Goal: Check status: Check status

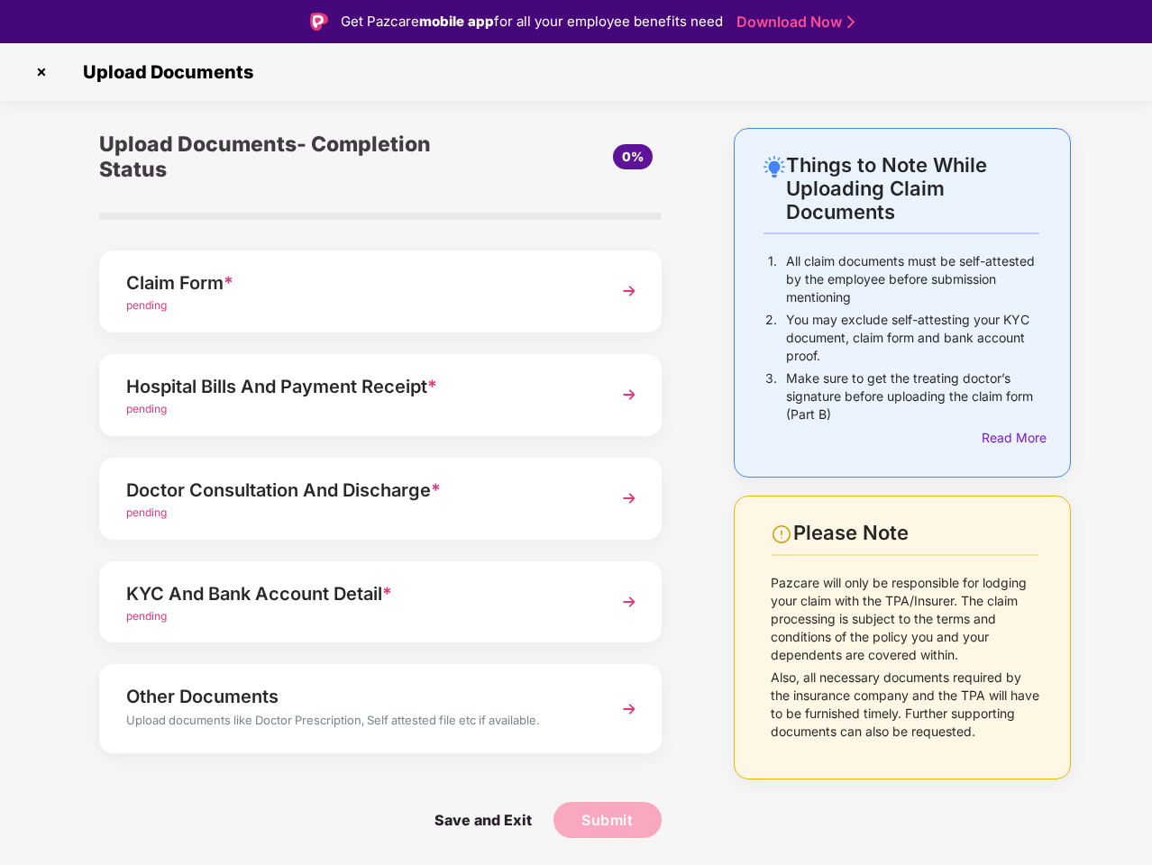
click at [41, 72] on img at bounding box center [41, 72] width 29 height 29
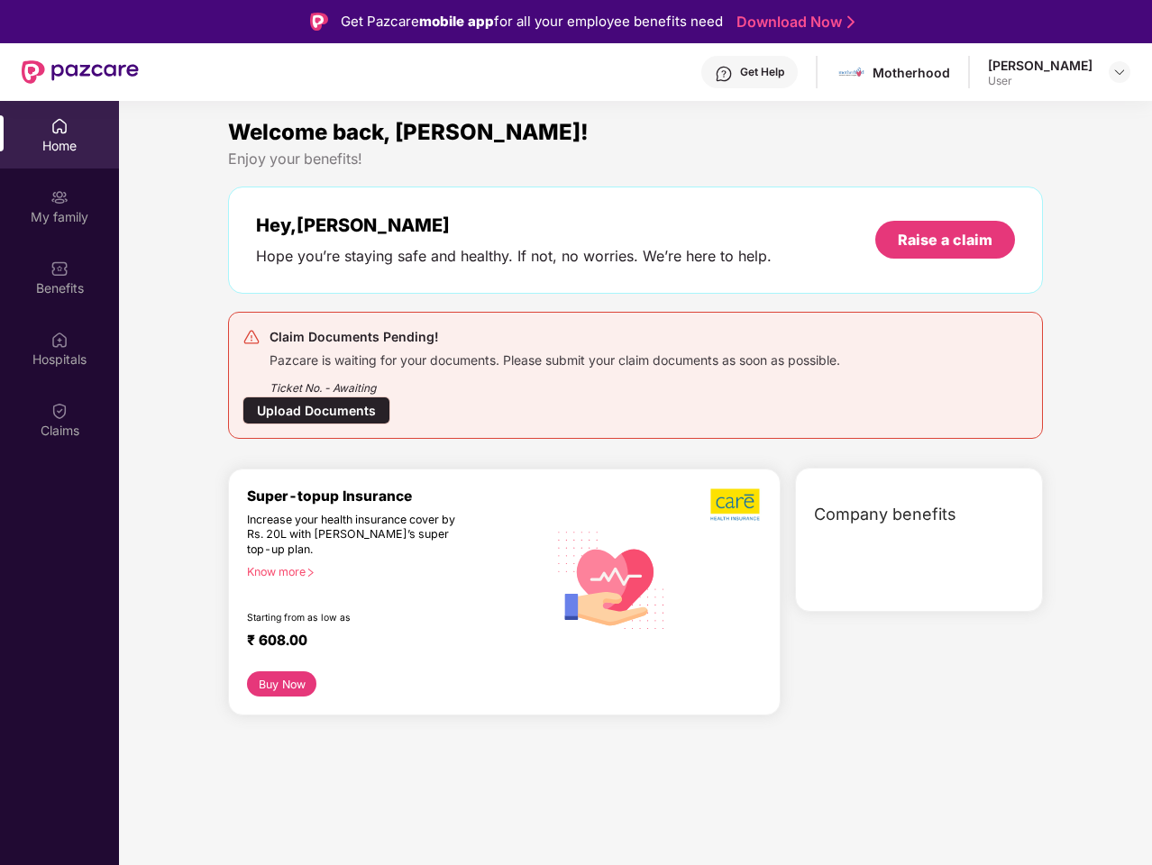
click at [380, 291] on div "Hey, [PERSON_NAME] Hope you’re staying safe and healthy. If not, no worries. We…" at bounding box center [635, 240] width 815 height 107
click at [380, 513] on div "Increase your health insurance cover by Rs. 20L with [PERSON_NAME]’s super top-…" at bounding box center [358, 535] width 223 height 45
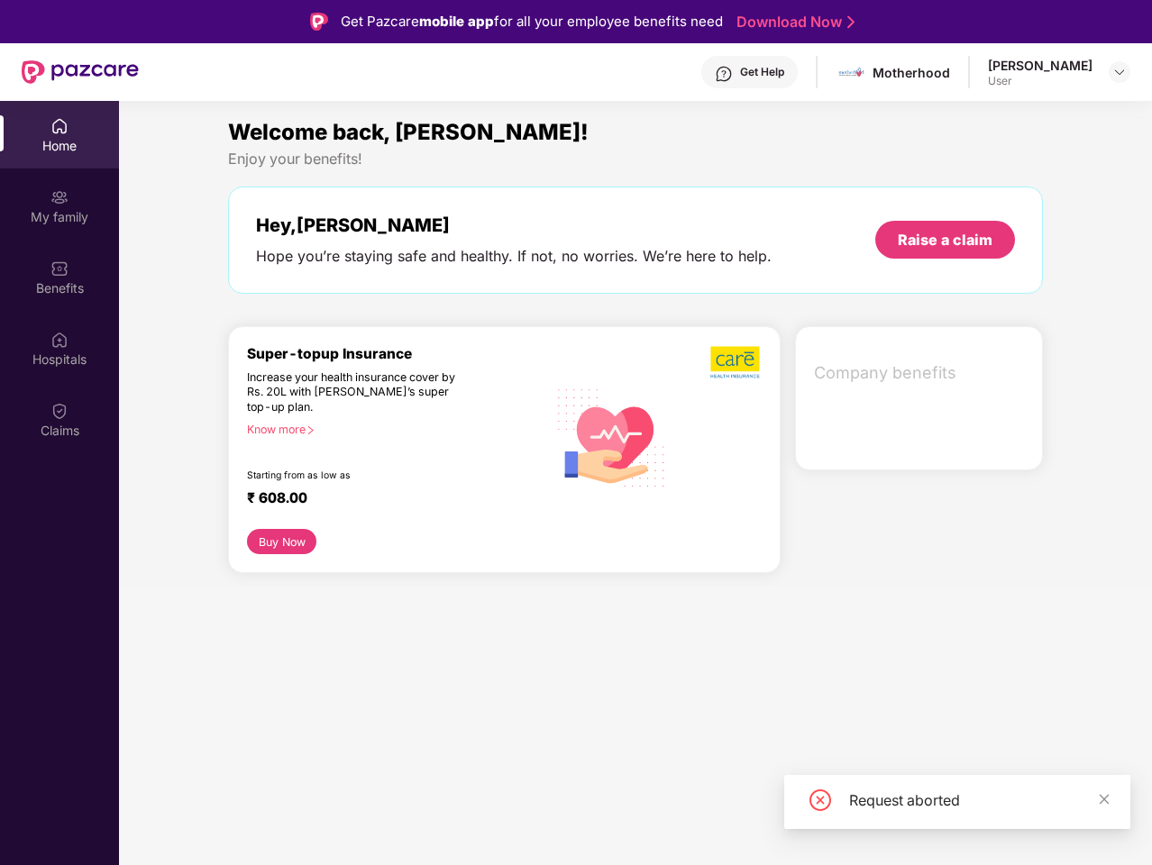
click at [380, 498] on div "₹ 608.00" at bounding box center [388, 500] width 282 height 22
click at [380, 602] on section "Welcome back, [PERSON_NAME]! Enjoy your benefits! Hey, [PERSON_NAME] Hope you’r…" at bounding box center [635, 533] width 1033 height 865
click at [380, 708] on section "Welcome back, [PERSON_NAME]! Enjoy your benefits! Hey, [PERSON_NAME] Hope you’r…" at bounding box center [635, 533] width 1033 height 865
click at [482, 820] on section "Welcome back, [PERSON_NAME]! Enjoy your benefits! Hey, [PERSON_NAME] Hope you’r…" at bounding box center [635, 533] width 1033 height 865
click at [608, 820] on section "Welcome back, [PERSON_NAME]! Enjoy your benefits! Hey, [PERSON_NAME] Hope you’r…" at bounding box center [635, 533] width 1033 height 865
